Goal: Task Accomplishment & Management: Manage account settings

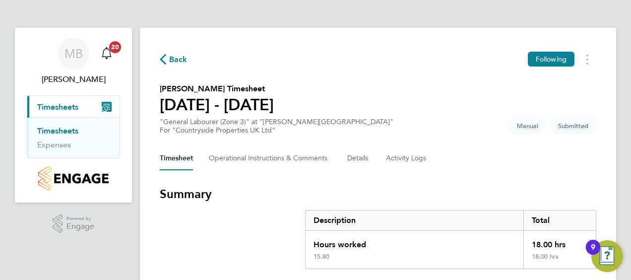
click at [208, 234] on section "Summary Description Total Hours worked 18.00 hrs 15.80 18.00 hrs" at bounding box center [378, 227] width 437 height 83
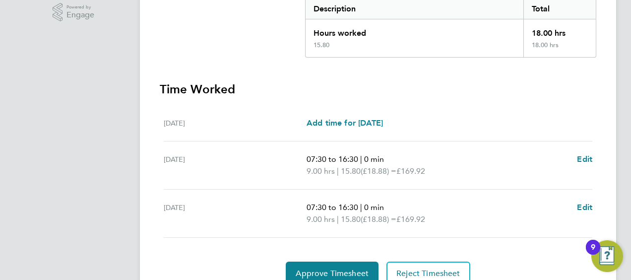
scroll to position [255, 0]
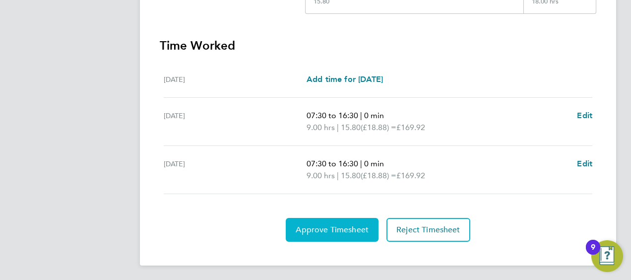
click at [311, 226] on span "Approve Timesheet" at bounding box center [332, 230] width 73 height 10
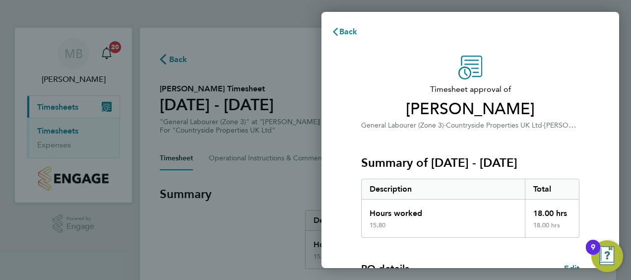
click at [339, 161] on div "Timesheet approval of Azem Spahiu General Labourer (Zone 3) · Countryside Prope…" at bounding box center [471, 254] width 298 height 420
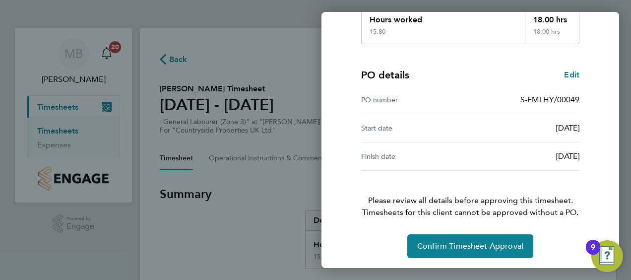
scroll to position [194, 0]
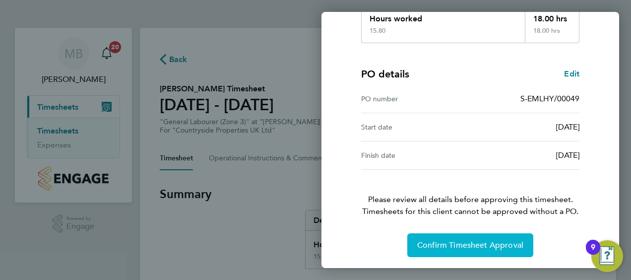
click at [451, 255] on button "Confirm Timesheet Approval" at bounding box center [470, 245] width 126 height 24
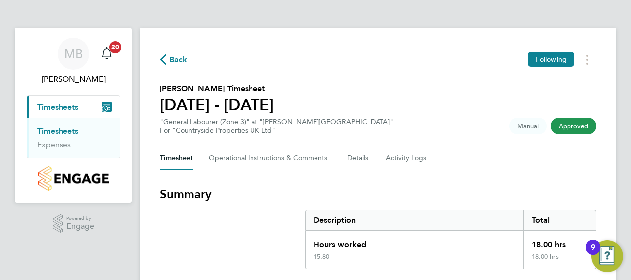
click at [69, 131] on link "Timesheets" at bounding box center [57, 130] width 41 height 9
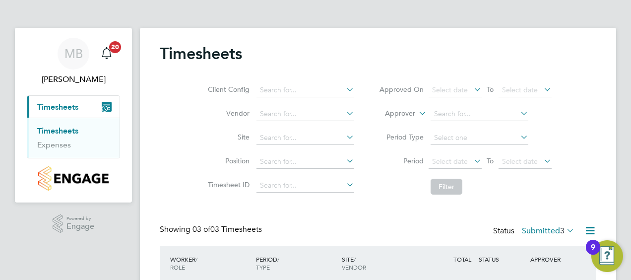
click at [392, 262] on div "SITE / VENDOR" at bounding box center [382, 263] width 86 height 26
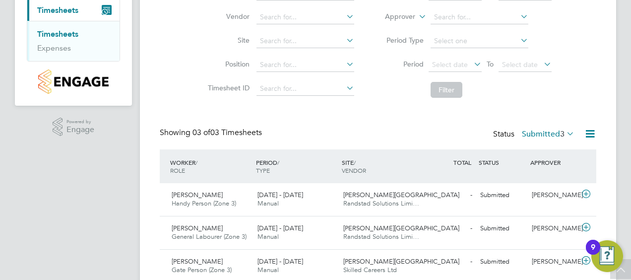
scroll to position [119, 0]
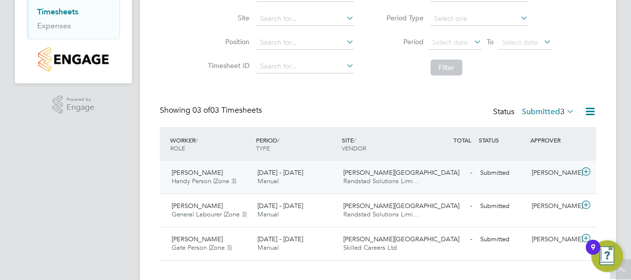
click at [585, 170] on icon at bounding box center [586, 172] width 12 height 8
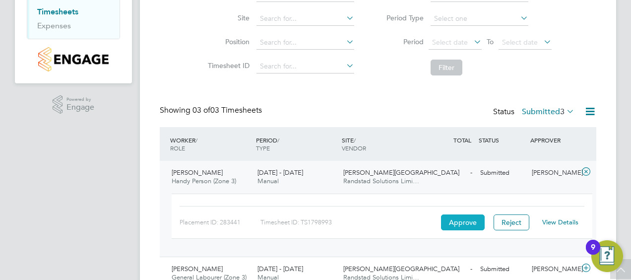
click at [471, 215] on button "Approve" at bounding box center [463, 222] width 44 height 16
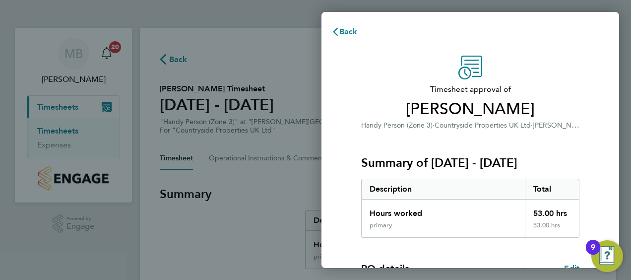
click at [341, 200] on div "Timesheet approval of [PERSON_NAME] Handy Person (Zone 3) · Countryside Propert…" at bounding box center [471, 254] width 298 height 420
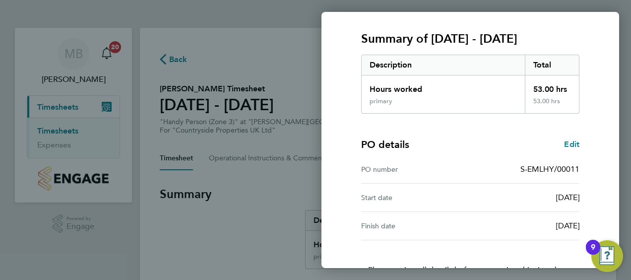
scroll to position [194, 0]
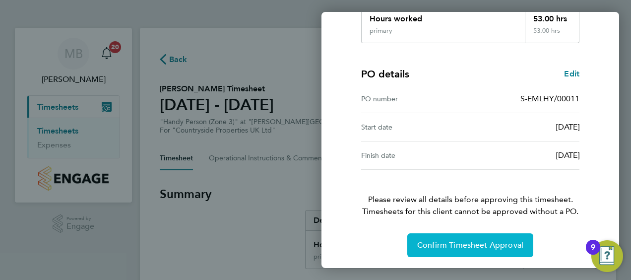
click at [463, 245] on span "Confirm Timesheet Approval" at bounding box center [470, 245] width 106 height 10
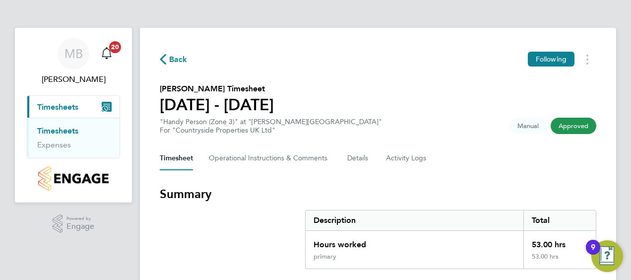
click at [247, 250] on section "Summary Description Total Hours worked 53.00 hrs primary 53.00 hrs" at bounding box center [378, 227] width 437 height 83
click at [58, 129] on link "Timesheets" at bounding box center [57, 130] width 41 height 9
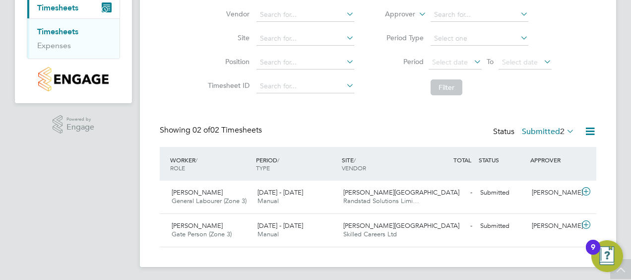
scroll to position [101, 0]
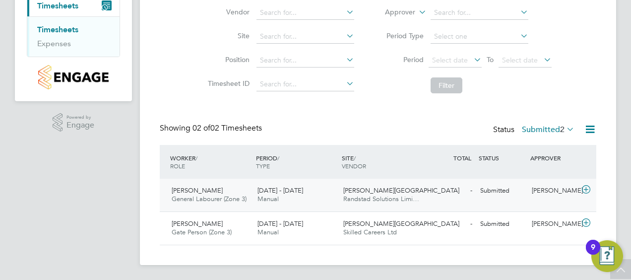
click at [585, 188] on icon at bounding box center [586, 190] width 12 height 8
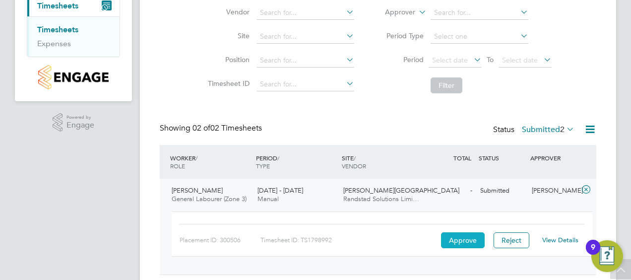
click at [462, 236] on button "Approve" at bounding box center [463, 240] width 44 height 16
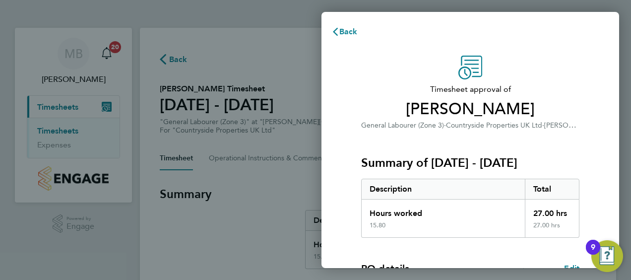
click at [329, 215] on div "Timesheet approval of [PERSON_NAME] General Labourer (Zone 3) · Countryside Pro…" at bounding box center [471, 254] width 298 height 420
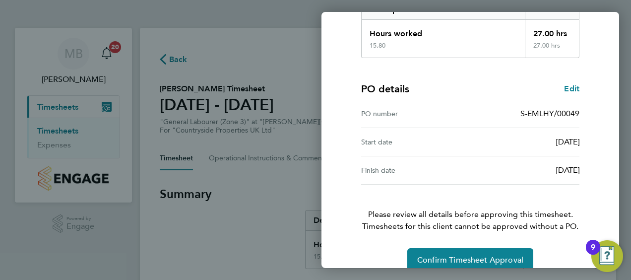
scroll to position [194, 0]
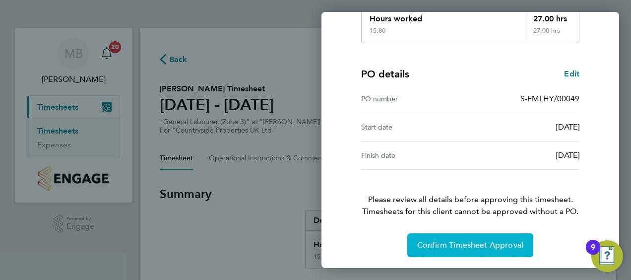
click at [439, 241] on span "Confirm Timesheet Approval" at bounding box center [470, 245] width 106 height 10
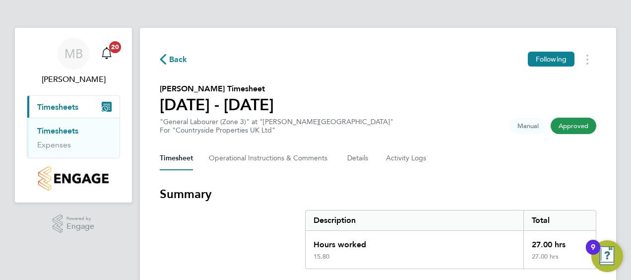
click at [233, 254] on section "Summary Description Total Hours worked 27.00 hrs 15.80 27.00 hrs" at bounding box center [378, 227] width 437 height 83
click at [63, 129] on link "Timesheets" at bounding box center [57, 130] width 41 height 9
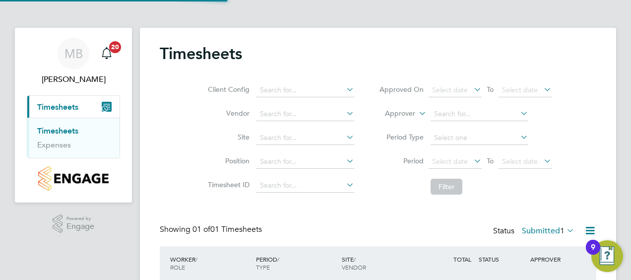
scroll to position [25, 86]
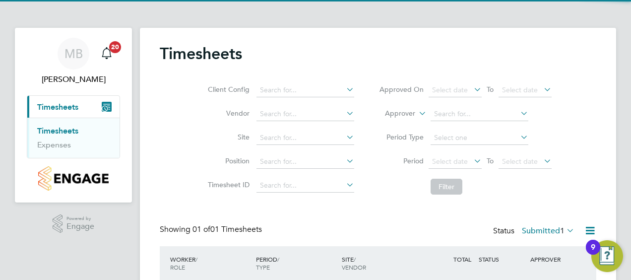
click at [203, 207] on div "Timesheets Client Config Vendor Site Position Timesheet ID Approved On Select d…" at bounding box center [378, 178] width 437 height 269
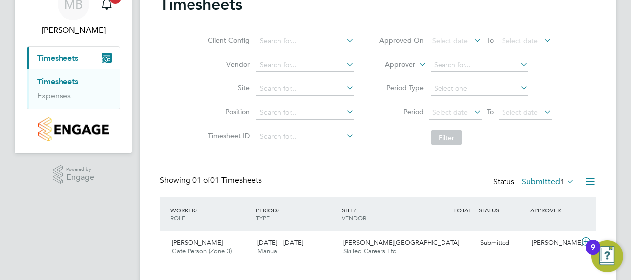
scroll to position [68, 0]
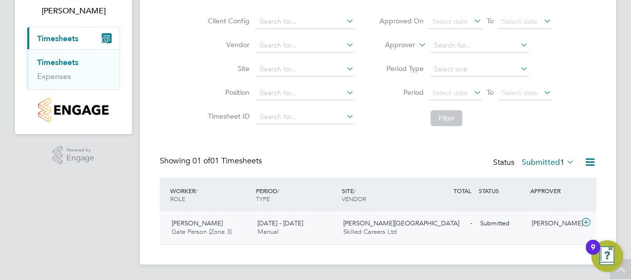
click at [587, 218] on icon at bounding box center [586, 222] width 12 height 8
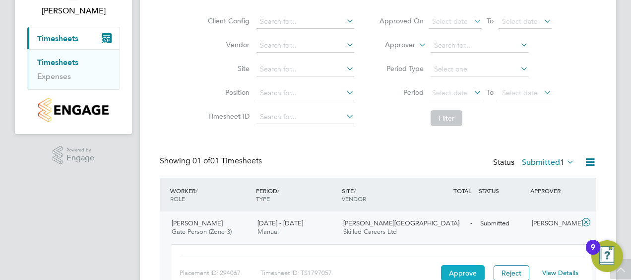
click at [464, 268] on button "Approve" at bounding box center [463, 273] width 44 height 16
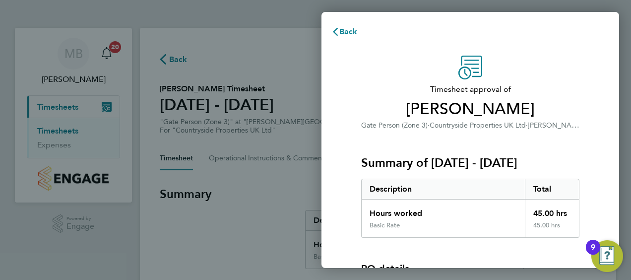
click at [350, 203] on div "Timesheet approval of [PERSON_NAME] Gate Person (Zone 3) · Countryside Properti…" at bounding box center [470, 225] width 242 height 339
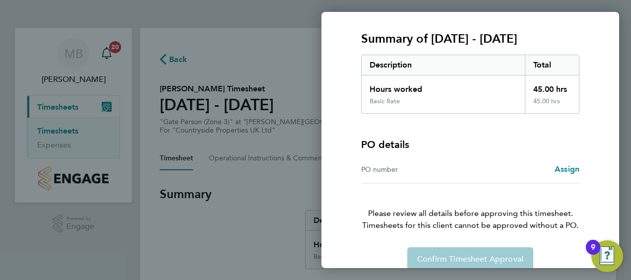
scroll to position [138, 0]
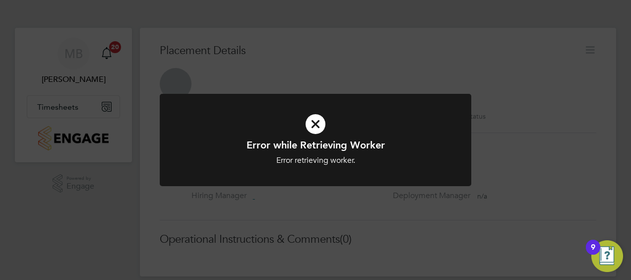
click at [317, 122] on icon at bounding box center [316, 124] width 258 height 39
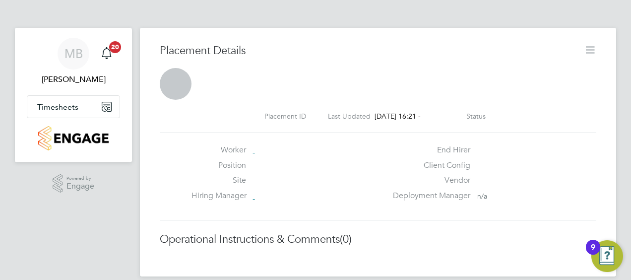
click at [281, 161] on div "Position" at bounding box center [289, 167] width 195 height 15
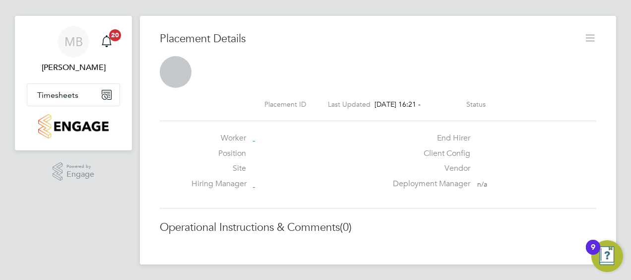
scroll to position [12, 0]
click at [55, 96] on span "Timesheets" at bounding box center [57, 94] width 41 height 9
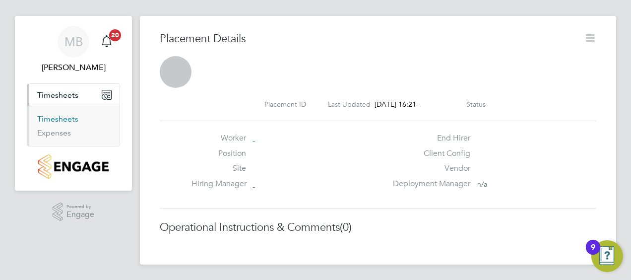
click at [57, 120] on link "Timesheets" at bounding box center [57, 118] width 41 height 9
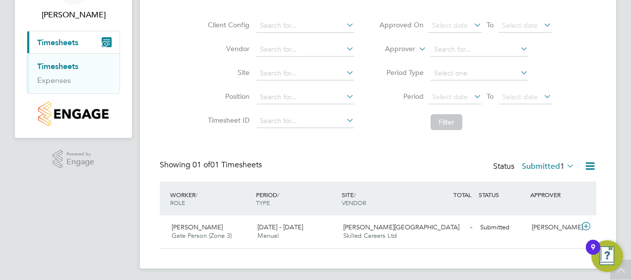
scroll to position [68, 0]
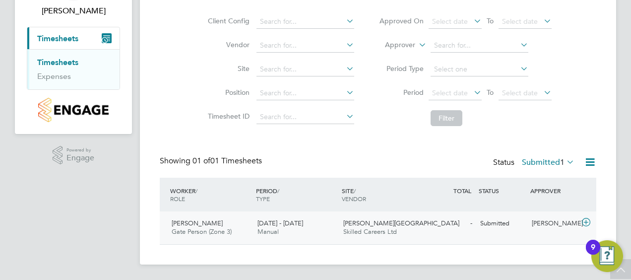
click at [586, 224] on icon at bounding box center [586, 222] width 12 height 8
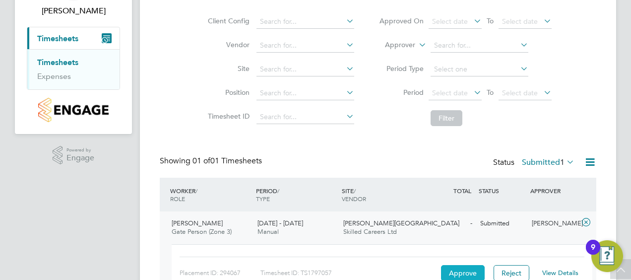
click at [456, 271] on button "Approve" at bounding box center [463, 273] width 44 height 16
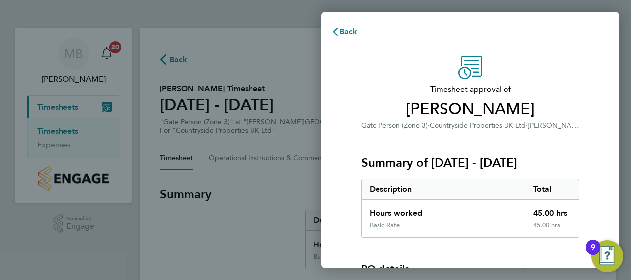
click at [337, 182] on div "Timesheet approval of [PERSON_NAME] Gate Person (Zone 3) · Countryside Properti…" at bounding box center [471, 225] width 298 height 363
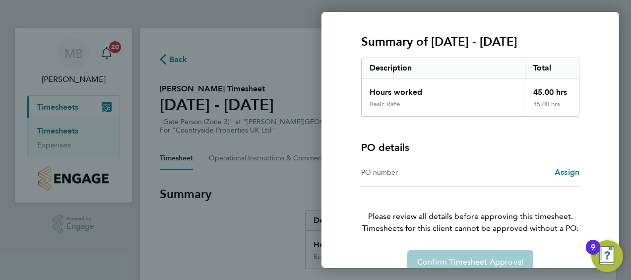
scroll to position [138, 0]
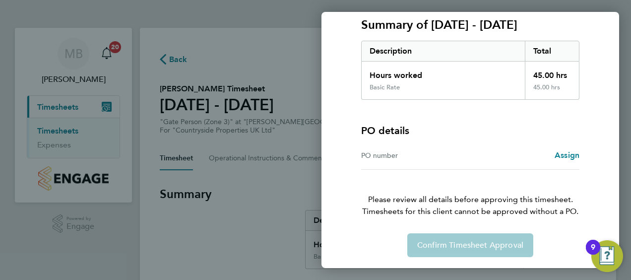
click at [456, 249] on div "Confirm Timesheet Approval" at bounding box center [470, 245] width 242 height 24
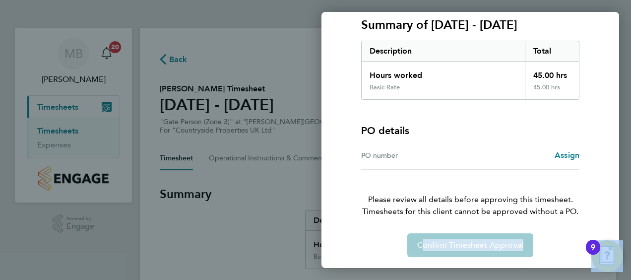
click at [456, 249] on div "Confirm Timesheet Approval" at bounding box center [470, 245] width 242 height 24
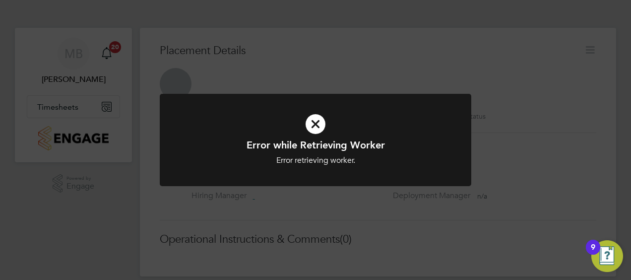
click at [313, 120] on icon at bounding box center [316, 124] width 258 height 39
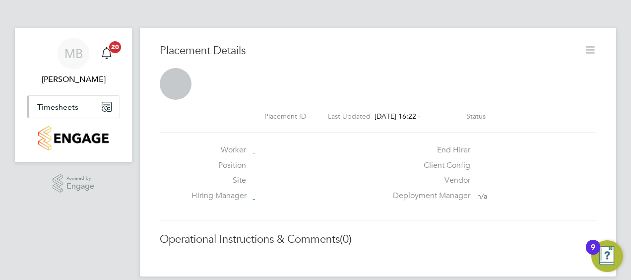
click at [67, 105] on span "Timesheets" at bounding box center [57, 106] width 41 height 9
click at [246, 273] on div "Placement Details Placement ID Last Updated 11 Aug 2025, 16:22 - Status Worker …" at bounding box center [378, 152] width 476 height 249
click at [228, 250] on div "Placement Details Placement ID Last Updated 11 Aug 2025, 16:22 - Status Worker …" at bounding box center [378, 152] width 476 height 249
